Goal: Task Accomplishment & Management: Use online tool/utility

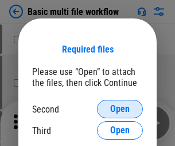
click at [120, 109] on span "Open" at bounding box center [120, 108] width 20 height 9
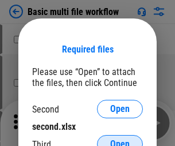
click at [120, 139] on span "Open" at bounding box center [120, 143] width 20 height 9
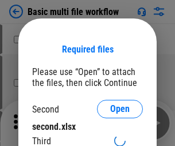
scroll to position [7, 0]
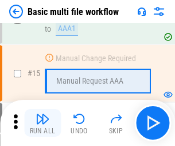
click at [43, 122] on img "button" at bounding box center [43, 119] width 14 height 14
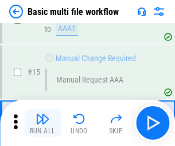
click at [43, 122] on img "button" at bounding box center [43, 119] width 14 height 14
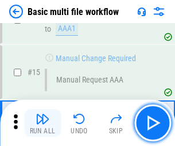
scroll to position [765, 0]
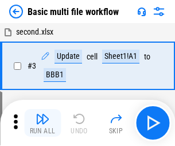
click at [43, 122] on img "button" at bounding box center [43, 119] width 14 height 14
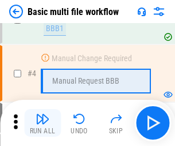
click at [43, 122] on img "button" at bounding box center [43, 119] width 14 height 14
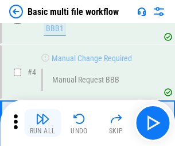
click at [43, 122] on img "button" at bounding box center [43, 119] width 14 height 14
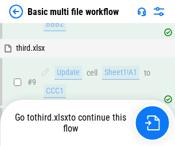
scroll to position [400, 0]
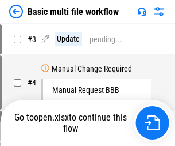
scroll to position [47, 0]
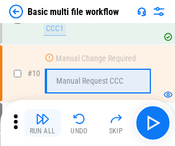
click at [43, 122] on img "button" at bounding box center [43, 119] width 14 height 14
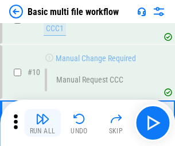
click at [43, 122] on img "button" at bounding box center [43, 119] width 14 height 14
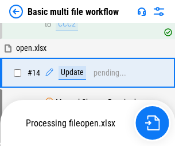
scroll to position [602, 0]
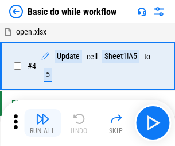
click at [43, 122] on img "button" at bounding box center [43, 119] width 14 height 14
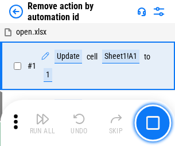
scroll to position [43, 0]
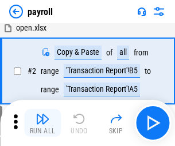
click at [43, 122] on img "button" at bounding box center [43, 119] width 14 height 14
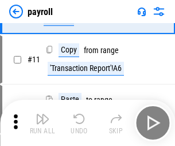
scroll to position [83, 0]
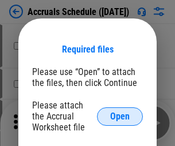
click at [120, 116] on span "Open" at bounding box center [120, 116] width 20 height 9
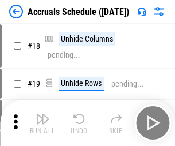
scroll to position [113, 0]
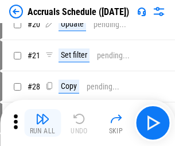
click at [43, 122] on img "button" at bounding box center [43, 119] width 14 height 14
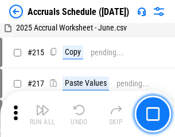
scroll to position [1759, 0]
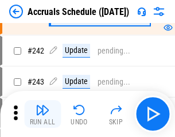
click at [43, 114] on img "button" at bounding box center [43, 110] width 14 height 14
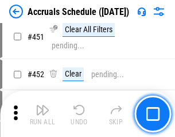
scroll to position [3293, 0]
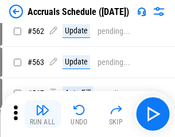
click at [43, 114] on img "button" at bounding box center [43, 110] width 14 height 14
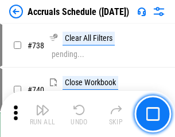
scroll to position [5711, 0]
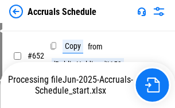
scroll to position [4727, 0]
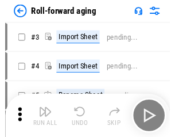
scroll to position [2, 0]
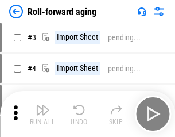
click at [43, 114] on img "button" at bounding box center [43, 110] width 14 height 14
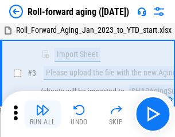
click at [43, 114] on img "button" at bounding box center [43, 110] width 14 height 14
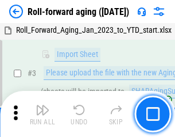
scroll to position [74, 0]
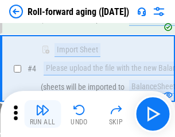
click at [43, 114] on img "button" at bounding box center [43, 110] width 14 height 14
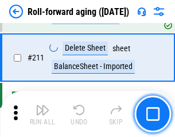
scroll to position [3628, 0]
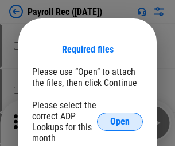
click at [120, 121] on span "Open" at bounding box center [120, 121] width 20 height 9
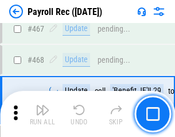
scroll to position [6130, 0]
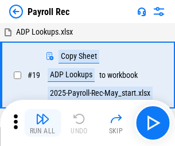
click at [43, 122] on img "button" at bounding box center [43, 119] width 14 height 14
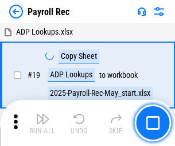
scroll to position [70, 0]
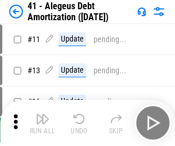
click at [43, 122] on img "button" at bounding box center [43, 119] width 14 height 14
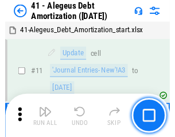
scroll to position [142, 0]
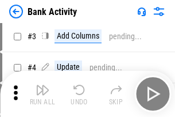
click at [43, 94] on img "button" at bounding box center [43, 90] width 14 height 14
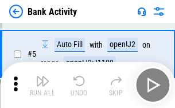
scroll to position [61, 0]
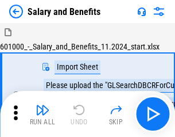
scroll to position [16, 0]
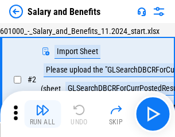
click at [43, 114] on img "button" at bounding box center [43, 110] width 14 height 14
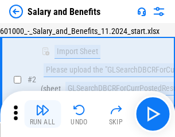
click at [43, 114] on img "button" at bounding box center [43, 110] width 14 height 14
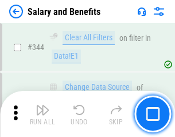
scroll to position [5385, 0]
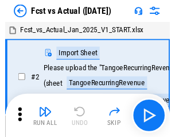
scroll to position [15, 0]
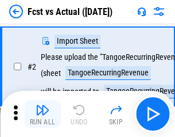
click at [43, 114] on img "button" at bounding box center [43, 110] width 14 height 14
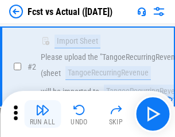
click at [43, 114] on img "button" at bounding box center [43, 110] width 14 height 14
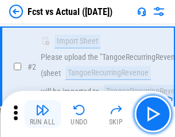
scroll to position [108, 0]
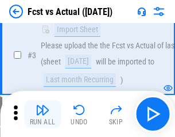
click at [43, 114] on img "button" at bounding box center [43, 110] width 14 height 14
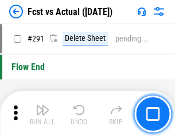
scroll to position [5443, 0]
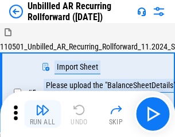
click at [43, 114] on img "button" at bounding box center [43, 110] width 14 height 14
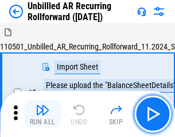
scroll to position [25, 0]
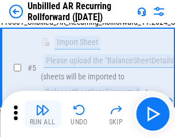
click at [43, 114] on img "button" at bounding box center [43, 110] width 14 height 14
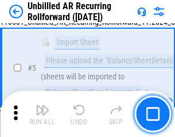
scroll to position [108, 0]
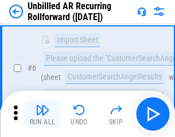
click at [43, 114] on img "button" at bounding box center [43, 110] width 14 height 14
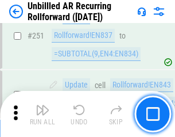
scroll to position [3907, 0]
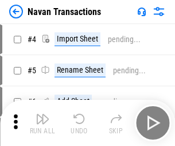
click at [43, 114] on img "button" at bounding box center [43, 119] width 14 height 14
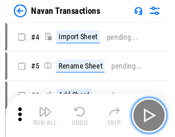
scroll to position [18, 0]
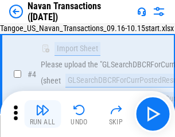
click at [43, 114] on img "button" at bounding box center [43, 110] width 14 height 14
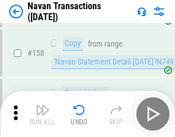
scroll to position [3729, 0]
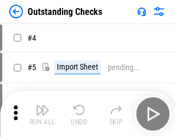
click at [43, 114] on img "button" at bounding box center [43, 110] width 14 height 14
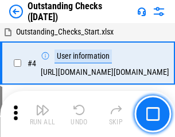
scroll to position [48, 0]
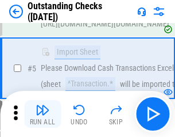
click at [43, 114] on img "button" at bounding box center [43, 110] width 14 height 14
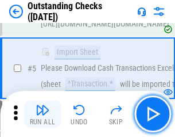
scroll to position [120, 0]
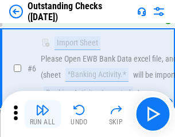
click at [43, 114] on img "button" at bounding box center [43, 110] width 14 height 14
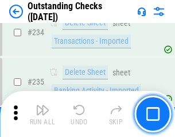
scroll to position [3493, 0]
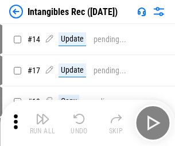
click at [43, 122] on img "button" at bounding box center [43, 119] width 14 height 14
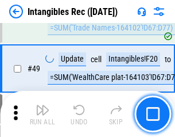
scroll to position [448, 0]
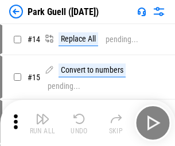
click at [43, 114] on img "button" at bounding box center [43, 119] width 14 height 14
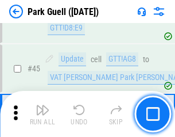
scroll to position [1438, 0]
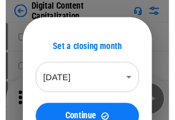
scroll to position [33, 0]
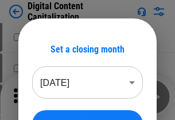
click at [43, 97] on img "button" at bounding box center [43, 93] width 14 height 14
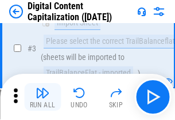
click at [43, 97] on img "button" at bounding box center [43, 93] width 14 height 14
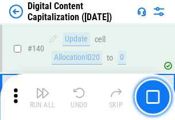
scroll to position [1220, 0]
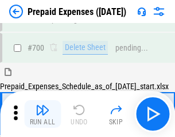
click at [43, 114] on img "button" at bounding box center [43, 110] width 14 height 14
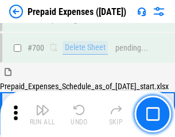
scroll to position [3095, 0]
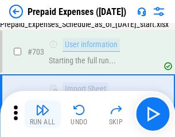
click at [43, 114] on img "button" at bounding box center [43, 110] width 14 height 14
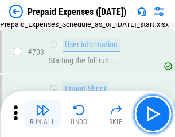
scroll to position [3163, 0]
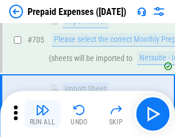
click at [43, 114] on img "button" at bounding box center [43, 110] width 14 height 14
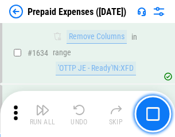
scroll to position [11199, 0]
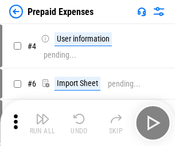
click at [43, 122] on img "button" at bounding box center [43, 119] width 14 height 14
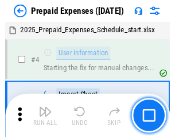
scroll to position [51, 0]
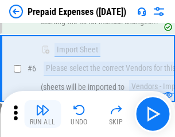
click at [43, 114] on img "button" at bounding box center [43, 110] width 14 height 14
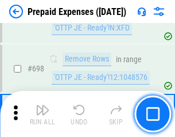
scroll to position [4005, 0]
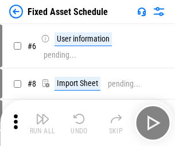
click at [43, 122] on img "button" at bounding box center [43, 119] width 14 height 14
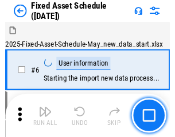
scroll to position [62, 0]
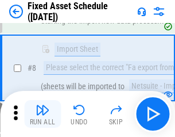
click at [43, 114] on img "button" at bounding box center [43, 110] width 14 height 14
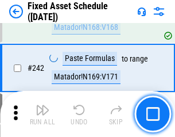
scroll to position [3563, 0]
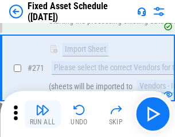
click at [43, 114] on img "button" at bounding box center [43, 110] width 14 height 14
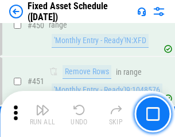
scroll to position [5142, 0]
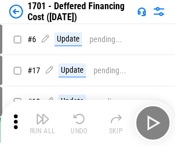
click at [43, 122] on img "button" at bounding box center [43, 119] width 14 height 14
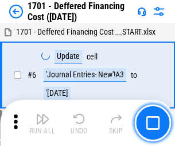
scroll to position [138, 0]
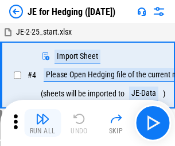
click at [43, 114] on img "button" at bounding box center [43, 119] width 14 height 14
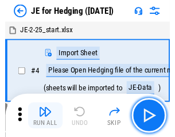
scroll to position [2, 0]
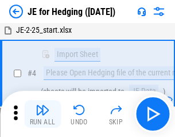
click at [43, 114] on img "button" at bounding box center [43, 110] width 14 height 14
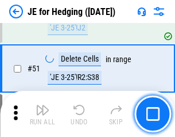
scroll to position [745, 0]
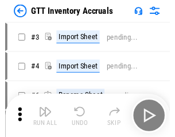
scroll to position [2, 0]
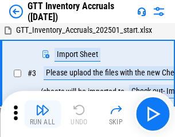
click at [43, 114] on img "button" at bounding box center [43, 110] width 14 height 14
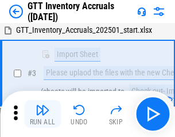
click at [43, 114] on img "button" at bounding box center [43, 110] width 14 height 14
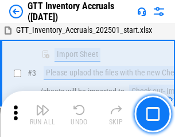
scroll to position [74, 0]
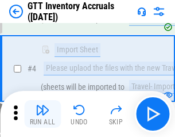
click at [43, 114] on img "button" at bounding box center [43, 110] width 14 height 14
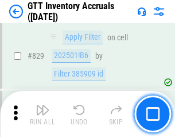
scroll to position [8730, 0]
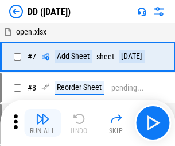
click at [43, 122] on img "button" at bounding box center [43, 119] width 14 height 14
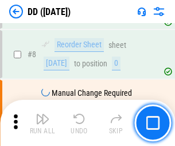
scroll to position [111, 0]
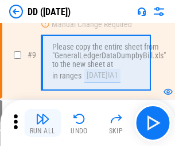
click at [43, 122] on img "button" at bounding box center [43, 119] width 14 height 14
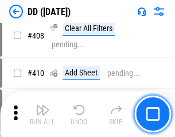
scroll to position [5146, 0]
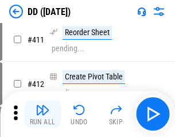
click at [43, 114] on img "button" at bounding box center [43, 110] width 14 height 14
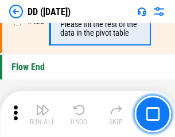
scroll to position [5505, 0]
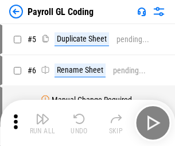
click at [43, 122] on img "button" at bounding box center [43, 119] width 14 height 14
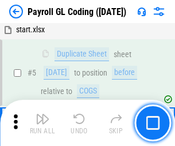
scroll to position [138, 0]
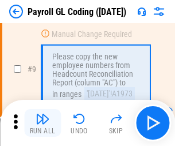
click at [43, 122] on img "button" at bounding box center [43, 119] width 14 height 14
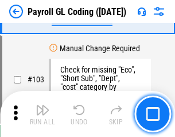
scroll to position [2698, 0]
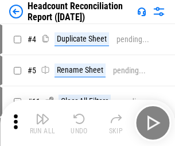
click at [43, 122] on img "button" at bounding box center [43, 119] width 14 height 14
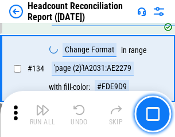
scroll to position [1383, 0]
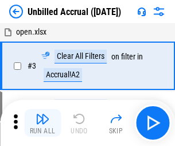
click at [43, 122] on img "button" at bounding box center [43, 119] width 14 height 14
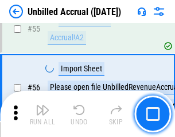
scroll to position [1201, 0]
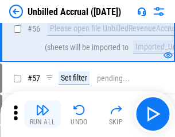
click at [43, 114] on img "button" at bounding box center [43, 110] width 14 height 14
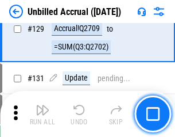
scroll to position [3426, 0]
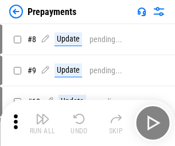
click at [43, 122] on img "button" at bounding box center [43, 119] width 14 height 14
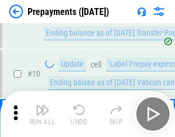
scroll to position [72, 0]
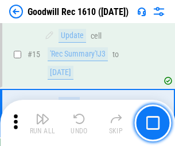
scroll to position [197, 0]
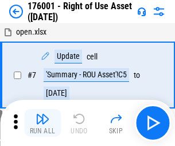
click at [43, 122] on img "button" at bounding box center [43, 119] width 14 height 14
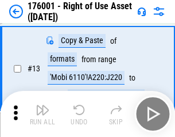
scroll to position [74, 0]
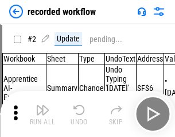
click at [43, 114] on img "button" at bounding box center [43, 110] width 14 height 14
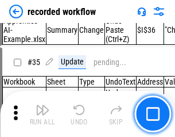
scroll to position [3595, 0]
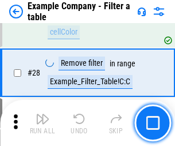
scroll to position [1052, 0]
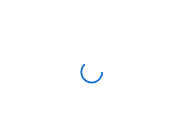
scroll to position [18, 0]
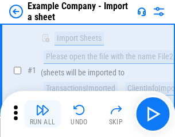
click at [43, 114] on img "button" at bounding box center [43, 110] width 14 height 14
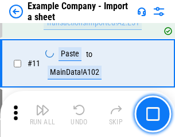
scroll to position [254, 0]
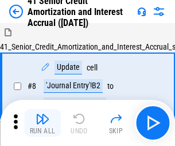
click at [43, 114] on img "button" at bounding box center [43, 119] width 14 height 14
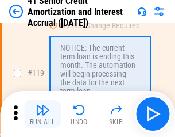
click at [43, 114] on img "button" at bounding box center [43, 110] width 14 height 14
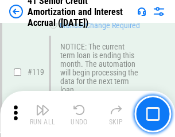
scroll to position [1085, 0]
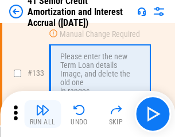
click at [43, 114] on img "button" at bounding box center [43, 110] width 14 height 14
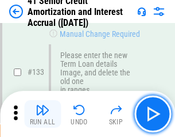
scroll to position [1202, 0]
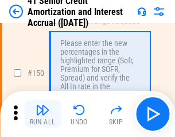
click at [43, 114] on img "button" at bounding box center [43, 110] width 14 height 14
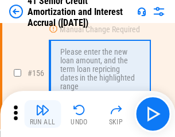
click at [43, 114] on img "button" at bounding box center [43, 110] width 14 height 14
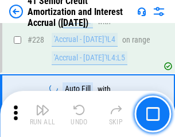
scroll to position [2576, 0]
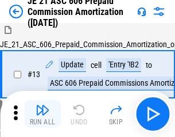
click at [43, 114] on img "button" at bounding box center [43, 110] width 14 height 14
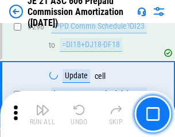
scroll to position [2116, 0]
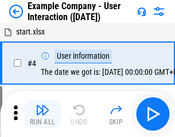
click at [43, 114] on img "button" at bounding box center [43, 110] width 14 height 14
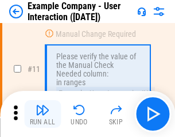
click at [43, 114] on img "button" at bounding box center [43, 110] width 14 height 14
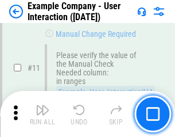
scroll to position [249, 0]
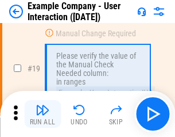
click at [43, 114] on img "button" at bounding box center [43, 110] width 14 height 14
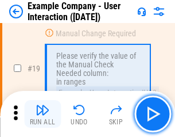
click at [43, 114] on img "button" at bounding box center [43, 110] width 14 height 14
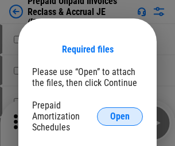
click at [120, 116] on span "Open" at bounding box center [120, 116] width 20 height 9
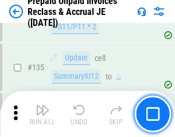
scroll to position [1491, 0]
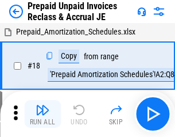
click at [43, 114] on img "button" at bounding box center [43, 110] width 14 height 14
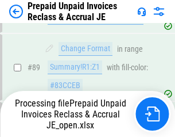
scroll to position [939, 0]
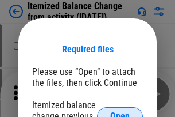
click at [120, 112] on span "Open" at bounding box center [120, 116] width 20 height 9
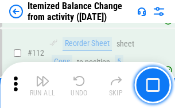
scroll to position [1924, 0]
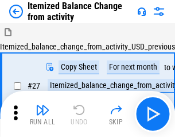
scroll to position [18, 0]
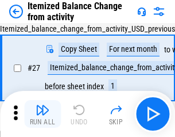
click at [43, 114] on img "button" at bounding box center [43, 110] width 14 height 14
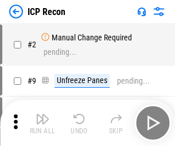
scroll to position [5, 0]
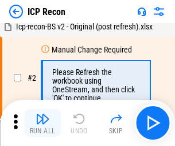
click at [43, 122] on img "button" at bounding box center [43, 119] width 14 height 14
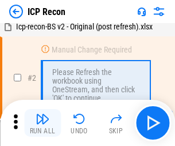
click at [43, 122] on img "button" at bounding box center [43, 119] width 14 height 14
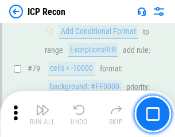
scroll to position [1127, 0]
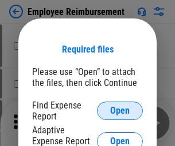
click at [120, 110] on span "Open" at bounding box center [120, 110] width 20 height 9
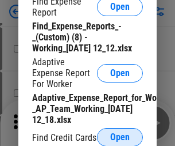
click at [120, 136] on span "Open" at bounding box center [120, 136] width 20 height 9
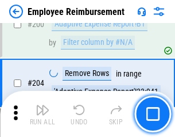
scroll to position [2836, 0]
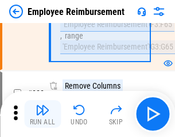
click at [43, 114] on img "button" at bounding box center [43, 110] width 14 height 14
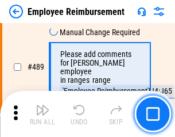
scroll to position [7200, 0]
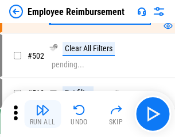
click at [43, 114] on img "button" at bounding box center [43, 110] width 14 height 14
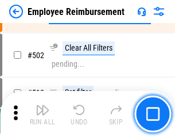
click at [43, 114] on img "button" at bounding box center [43, 110] width 14 height 14
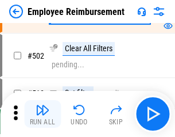
click at [43, 114] on img "button" at bounding box center [43, 110] width 14 height 14
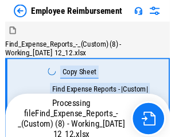
scroll to position [39, 0]
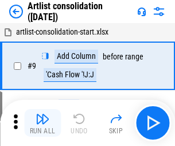
click at [43, 122] on img "button" at bounding box center [43, 119] width 14 height 14
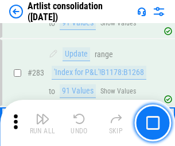
scroll to position [4757, 0]
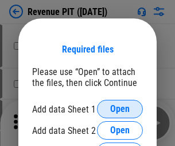
click at [120, 109] on span "Open" at bounding box center [120, 108] width 20 height 9
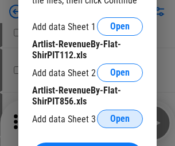
click at [120, 118] on span "Open" at bounding box center [120, 118] width 20 height 9
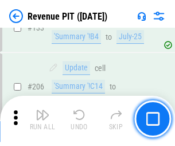
scroll to position [1169, 0]
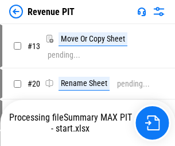
scroll to position [13, 0]
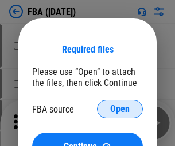
click at [120, 109] on span "Open" at bounding box center [120, 108] width 20 height 9
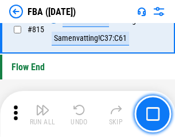
scroll to position [10296, 0]
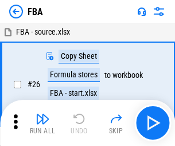
scroll to position [12, 0]
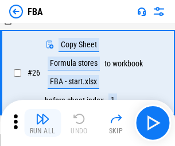
click at [43, 122] on img "button" at bounding box center [43, 119] width 14 height 14
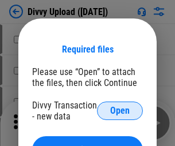
click at [120, 110] on span "Open" at bounding box center [120, 110] width 20 height 9
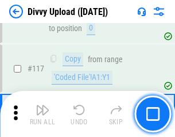
scroll to position [974, 0]
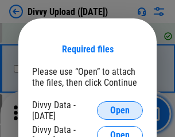
click at [120, 110] on span "Open" at bounding box center [120, 110] width 20 height 9
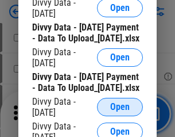
click at [120, 112] on span "Open" at bounding box center [120, 106] width 20 height 9
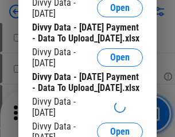
scroll to position [1077, 0]
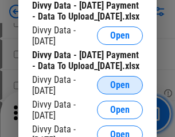
click at [120, 90] on span "Open" at bounding box center [120, 85] width 20 height 9
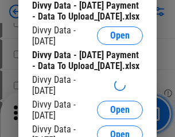
scroll to position [1198, 0]
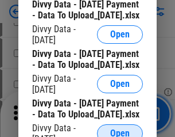
click at [120, 129] on span "Open" at bounding box center [120, 133] width 20 height 9
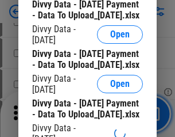
scroll to position [1318, 0]
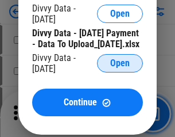
click at [120, 68] on span "Open" at bounding box center [120, 63] width 20 height 9
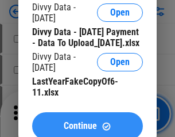
click at [87, 121] on span "Continue" at bounding box center [80, 125] width 33 height 9
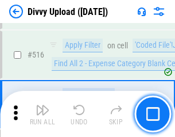
scroll to position [7216, 0]
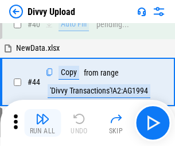
click at [43, 122] on img "button" at bounding box center [43, 119] width 14 height 14
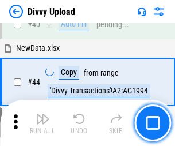
scroll to position [127, 0]
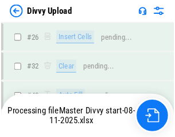
scroll to position [974, 0]
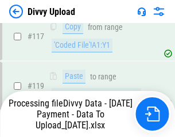
scroll to position [1079, 0]
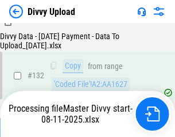
scroll to position [1390, 0]
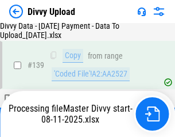
scroll to position [1644, 0]
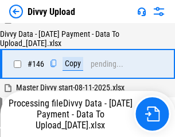
scroll to position [1897, 0]
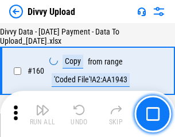
scroll to position [2405, 0]
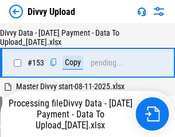
scroll to position [2151, 0]
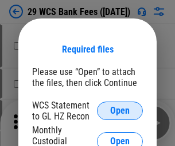
click at [120, 110] on span "Open" at bounding box center [120, 110] width 20 height 9
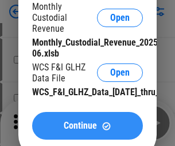
click at [87, 130] on span "Continue" at bounding box center [80, 125] width 33 height 9
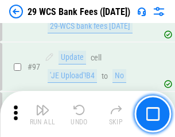
scroll to position [1121, 0]
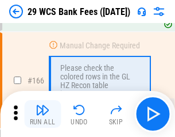
click at [43, 114] on img "button" at bounding box center [43, 110] width 14 height 14
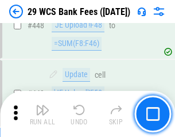
scroll to position [5569, 0]
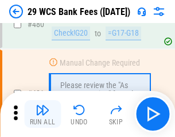
click at [43, 114] on img "button" at bounding box center [43, 110] width 14 height 14
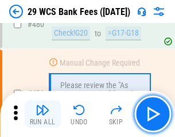
scroll to position [5931, 0]
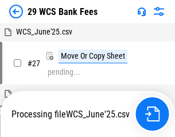
scroll to position [229, 0]
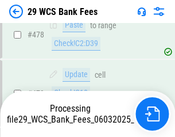
scroll to position [5917, 0]
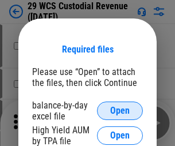
click at [120, 110] on span "Open" at bounding box center [120, 110] width 20 height 9
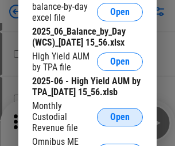
click at [120, 121] on span "Open" at bounding box center [120, 116] width 20 height 9
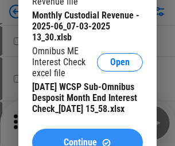
click at [87, 137] on span "Continue" at bounding box center [80, 141] width 33 height 9
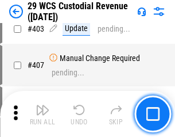
scroll to position [5327, 0]
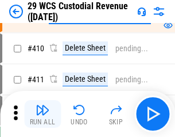
click at [43, 114] on img "button" at bounding box center [43, 110] width 14 height 14
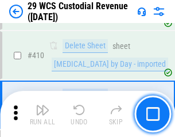
scroll to position [5493, 0]
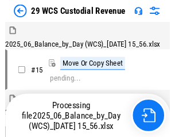
scroll to position [28, 0]
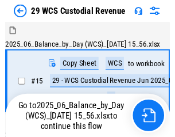
scroll to position [21, 0]
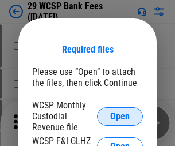
click at [120, 116] on span "Open" at bounding box center [120, 116] width 20 height 9
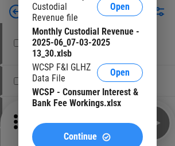
click at [87, 132] on span "Continue" at bounding box center [80, 136] width 33 height 9
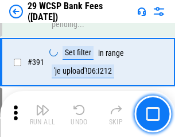
scroll to position [3912, 0]
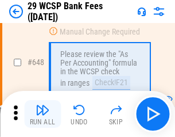
click at [43, 114] on img "button" at bounding box center [43, 110] width 14 height 14
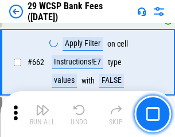
scroll to position [6718, 0]
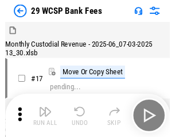
scroll to position [28, 0]
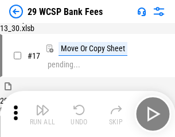
click at [43, 114] on img "button" at bounding box center [43, 110] width 14 height 14
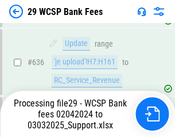
scroll to position [6219, 0]
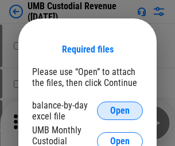
click at [120, 110] on span "Open" at bounding box center [120, 110] width 20 height 9
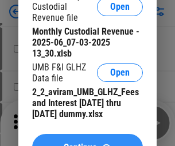
click at [87, 143] on span "Continue" at bounding box center [80, 147] width 33 height 9
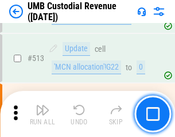
scroll to position [5563, 0]
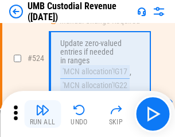
click at [43, 114] on img "button" at bounding box center [43, 110] width 14 height 14
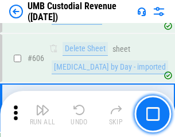
scroll to position [6639, 0]
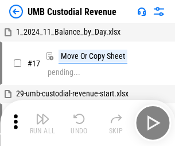
scroll to position [9, 0]
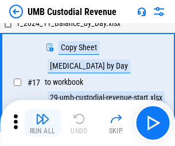
click at [43, 122] on img "button" at bounding box center [43, 119] width 14 height 14
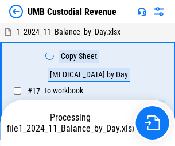
scroll to position [9, 0]
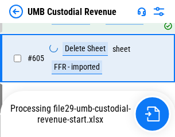
scroll to position [6613, 0]
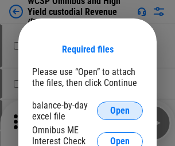
click at [120, 110] on span "Open" at bounding box center [120, 110] width 20 height 9
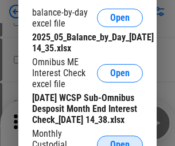
click at [120, 140] on span "Open" at bounding box center [120, 144] width 20 height 9
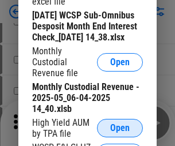
click at [120, 132] on span "Open" at bounding box center [120, 127] width 20 height 9
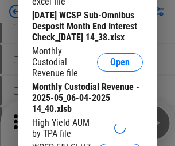
scroll to position [177, 0]
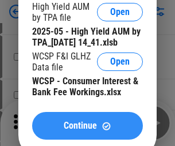
click at [87, 130] on span "Continue" at bounding box center [80, 125] width 33 height 9
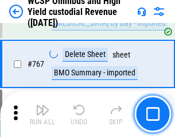
scroll to position [9372, 0]
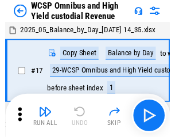
scroll to position [6, 0]
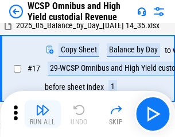
click at [43, 114] on img "button" at bounding box center [43, 110] width 14 height 14
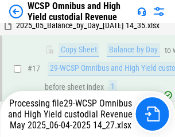
scroll to position [239, 0]
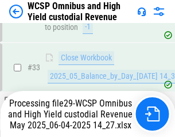
scroll to position [569, 0]
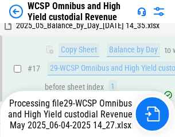
scroll to position [239, 0]
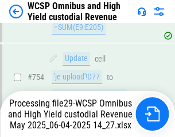
scroll to position [9346, 0]
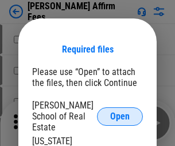
click at [120, 112] on span "Open" at bounding box center [120, 116] width 20 height 9
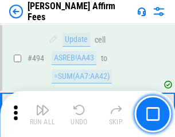
scroll to position [3127, 0]
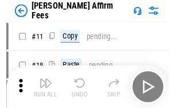
scroll to position [12, 0]
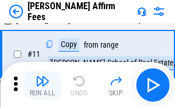
click at [43, 85] on img "button" at bounding box center [43, 81] width 14 height 14
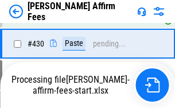
scroll to position [2610, 0]
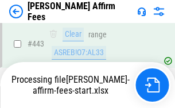
scroll to position [3016, 0]
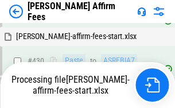
scroll to position [2561, 0]
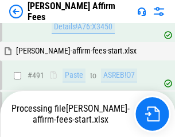
scroll to position [3127, 0]
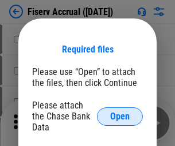
click at [120, 112] on span "Open" at bounding box center [120, 116] width 20 height 9
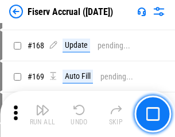
scroll to position [2341, 0]
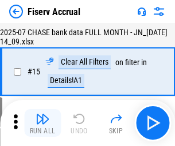
click at [43, 122] on img "button" at bounding box center [43, 119] width 14 height 14
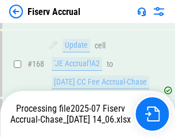
scroll to position [2884, 0]
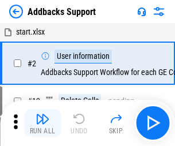
click at [43, 114] on img "button" at bounding box center [43, 119] width 14 height 14
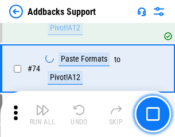
scroll to position [837, 0]
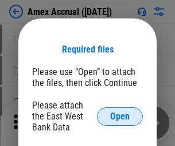
click at [120, 116] on span "Open" at bounding box center [120, 116] width 20 height 9
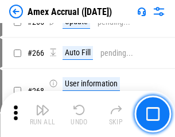
scroll to position [3077, 0]
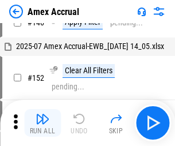
click at [43, 122] on img "button" at bounding box center [43, 119] width 14 height 14
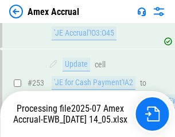
scroll to position [3355, 0]
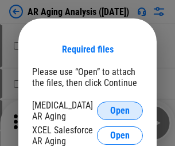
click at [120, 109] on span "Open" at bounding box center [120, 110] width 20 height 9
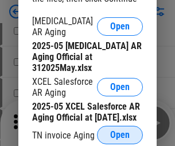
click at [120, 131] on span "Open" at bounding box center [120, 134] width 20 height 9
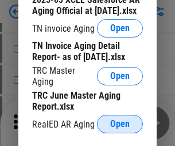
click at [120, 120] on span "Open" at bounding box center [120, 123] width 20 height 9
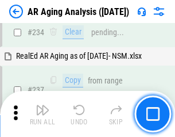
scroll to position [1783, 0]
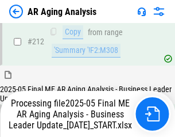
scroll to position [1770, 0]
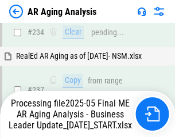
scroll to position [1817, 0]
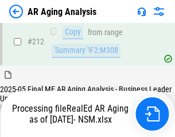
scroll to position [1720, 0]
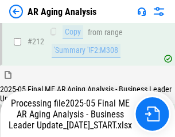
scroll to position [1729, 0]
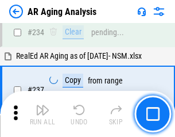
scroll to position [1770, 0]
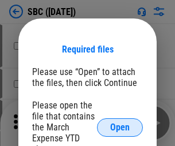
click at [120, 127] on span "Open" at bounding box center [120, 126] width 20 height 9
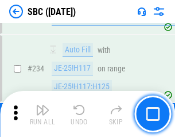
scroll to position [2175, 0]
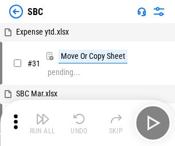
scroll to position [12, 0]
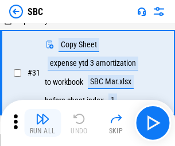
click at [43, 122] on img "button" at bounding box center [43, 119] width 14 height 14
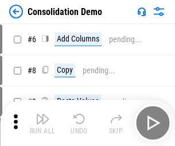
click at [43, 122] on img "button" at bounding box center [43, 119] width 14 height 14
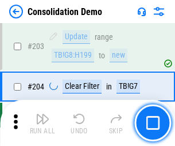
scroll to position [3607, 0]
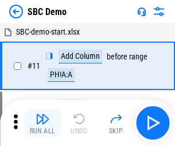
click at [43, 122] on img "button" at bounding box center [43, 119] width 14 height 14
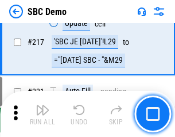
scroll to position [2839, 0]
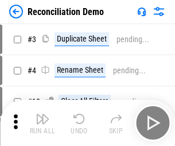
click at [43, 122] on img "button" at bounding box center [43, 119] width 14 height 14
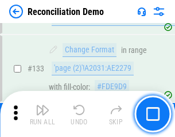
scroll to position [1366, 0]
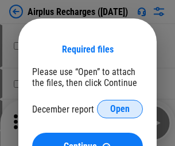
click at [120, 109] on span "Open" at bounding box center [120, 108] width 20 height 9
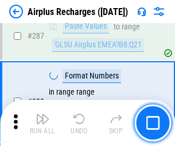
scroll to position [4152, 0]
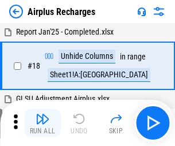
click at [43, 122] on img "button" at bounding box center [43, 119] width 14 height 14
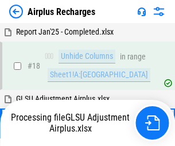
scroll to position [51, 0]
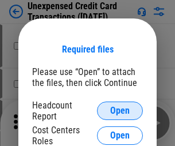
click at [120, 110] on span "Open" at bounding box center [120, 110] width 20 height 9
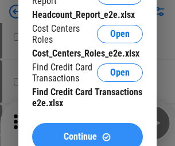
click at [87, 132] on span "Continue" at bounding box center [80, 136] width 33 height 9
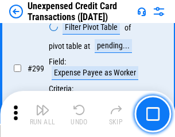
scroll to position [2740, 0]
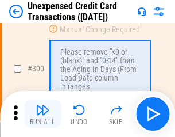
click at [43, 114] on img "button" at bounding box center [43, 110] width 14 height 14
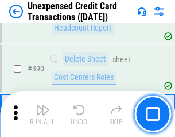
scroll to position [3705, 0]
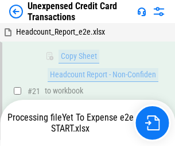
scroll to position [187, 0]
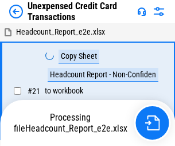
scroll to position [13, 0]
